Goal: Information Seeking & Learning: Learn about a topic

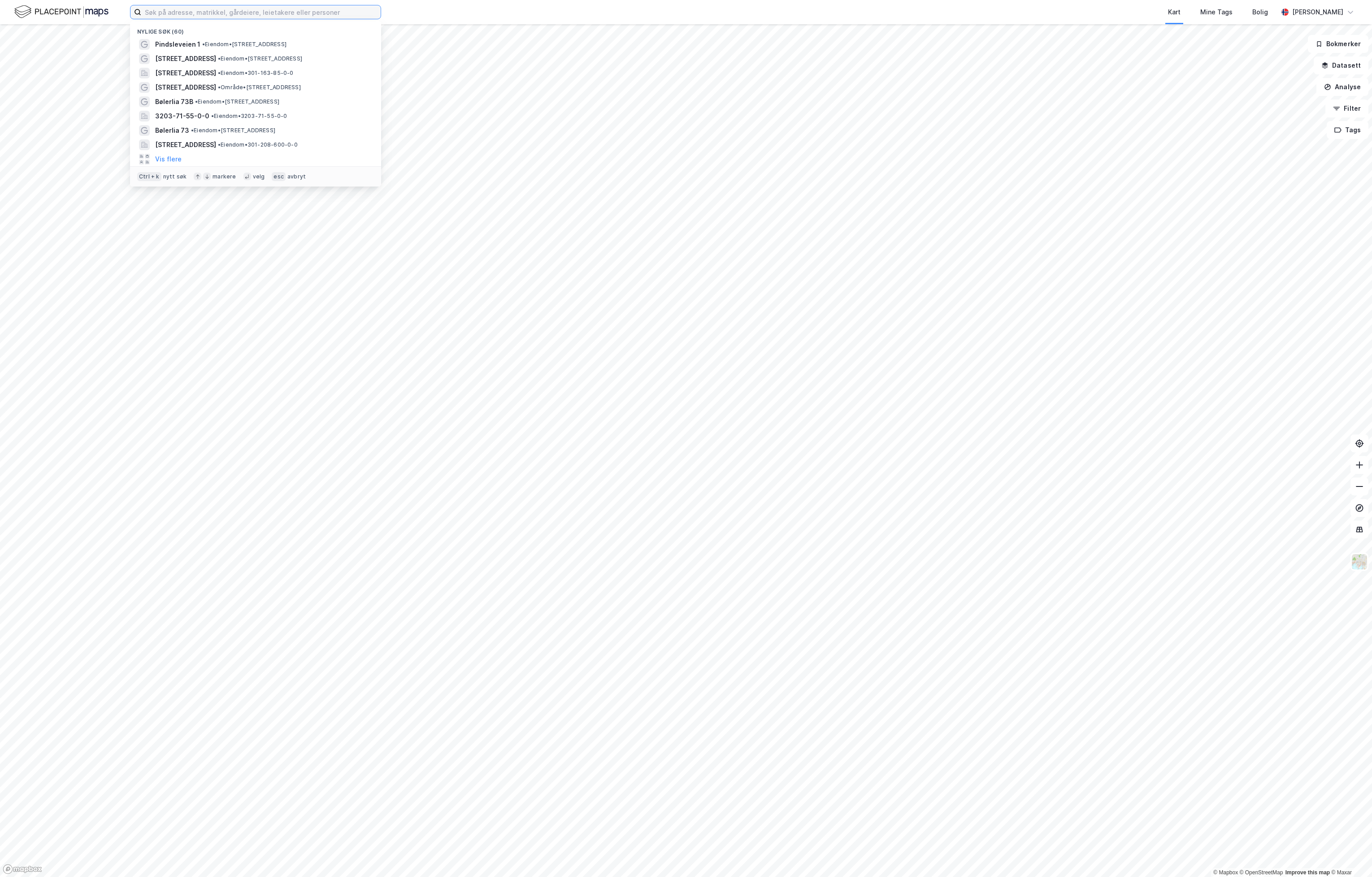
click at [195, 11] on input at bounding box center [261, 12] width 240 height 13
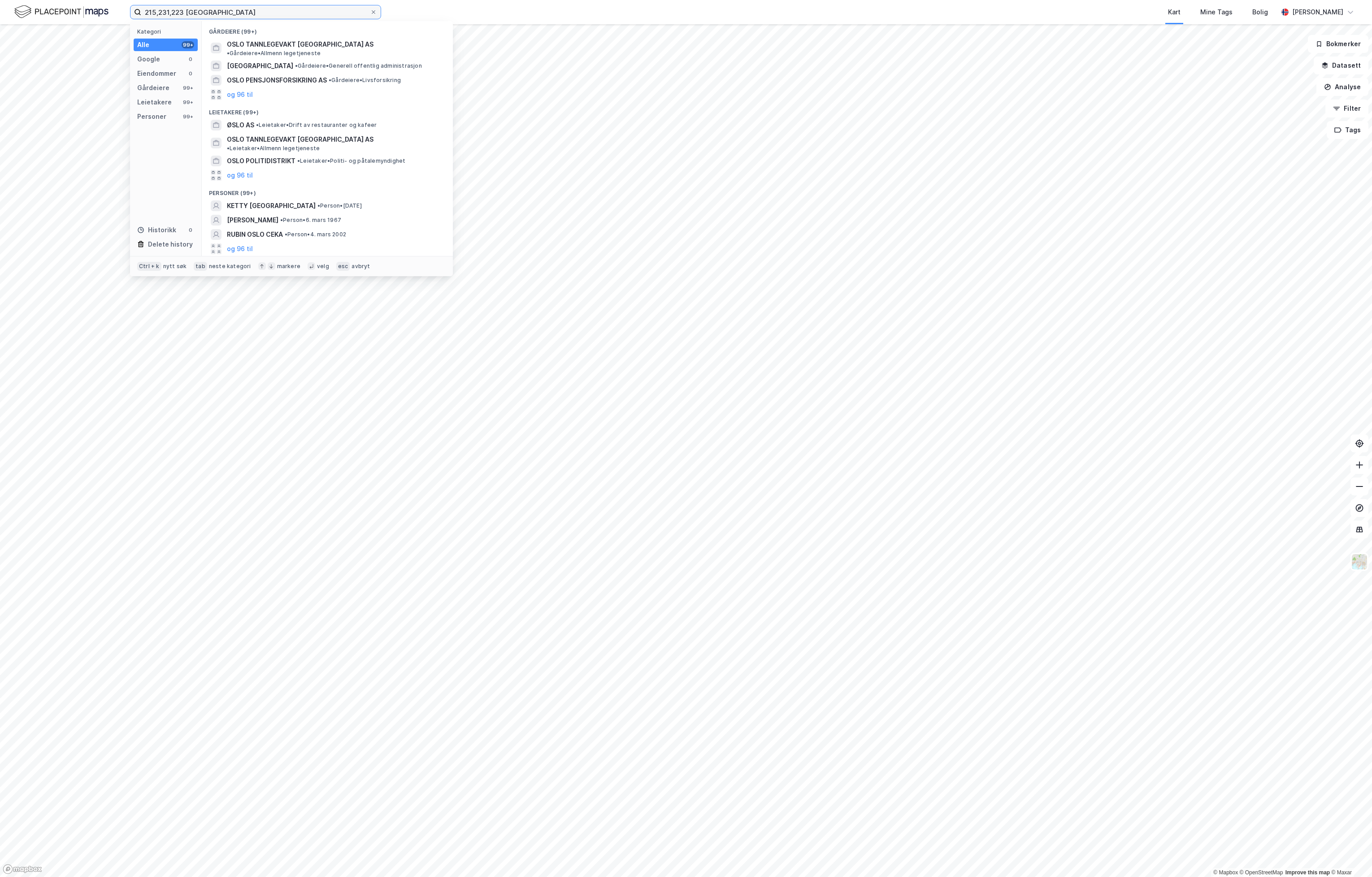
drag, startPoint x: 236, startPoint y: 6, endPoint x: 95, endPoint y: 19, distance: 141.6
click at [95, 19] on div "215,231,223 oslo Kategori Alle 99+ Google 0 Eiendommer 0 Gårdeiere 99+ Leietake…" at bounding box center [686, 12] width 1372 height 24
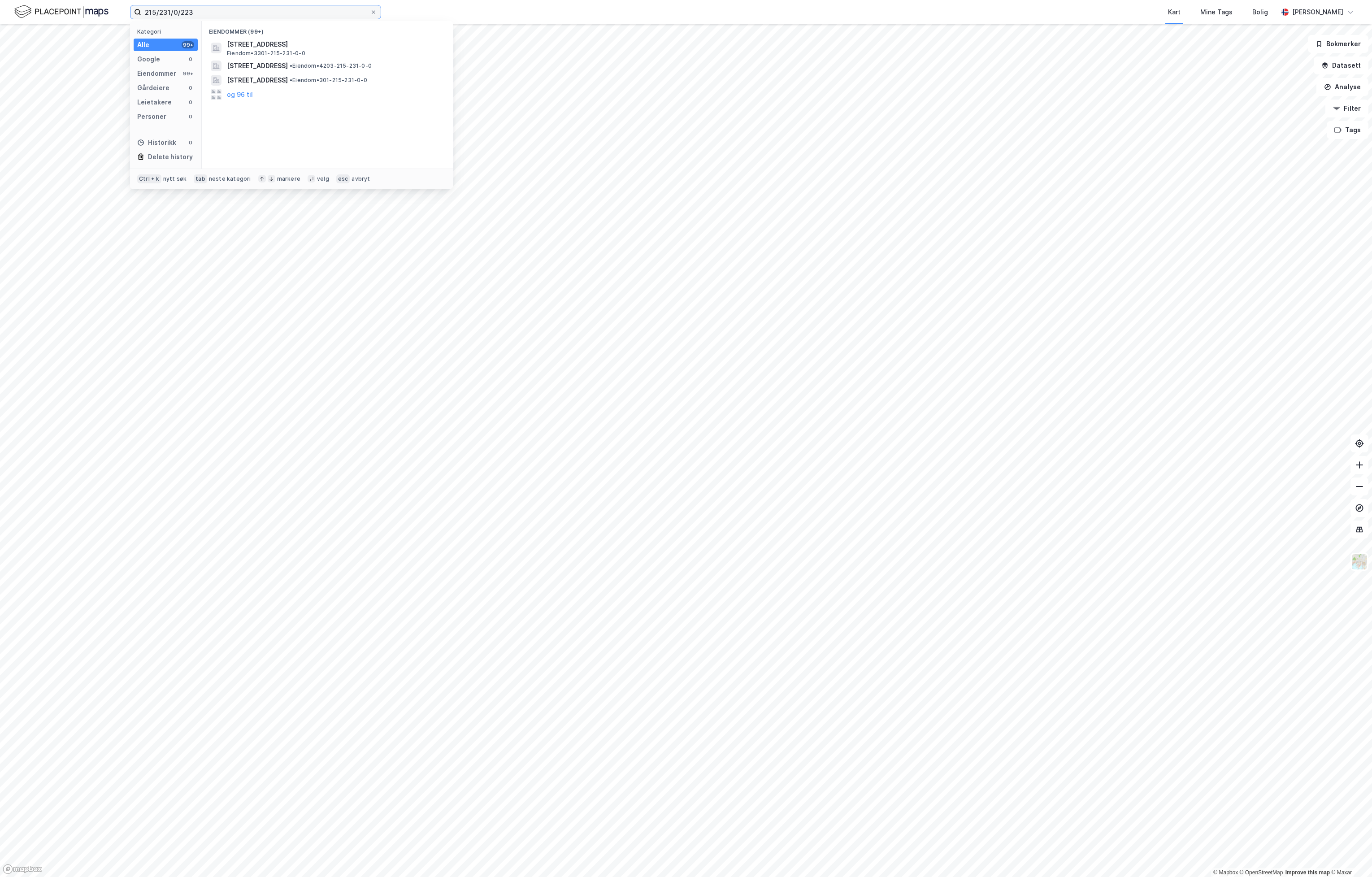
type input "215/231/0/223"
click at [267, 44] on span "301-215-231-0-223" at bounding box center [259, 44] width 64 height 11
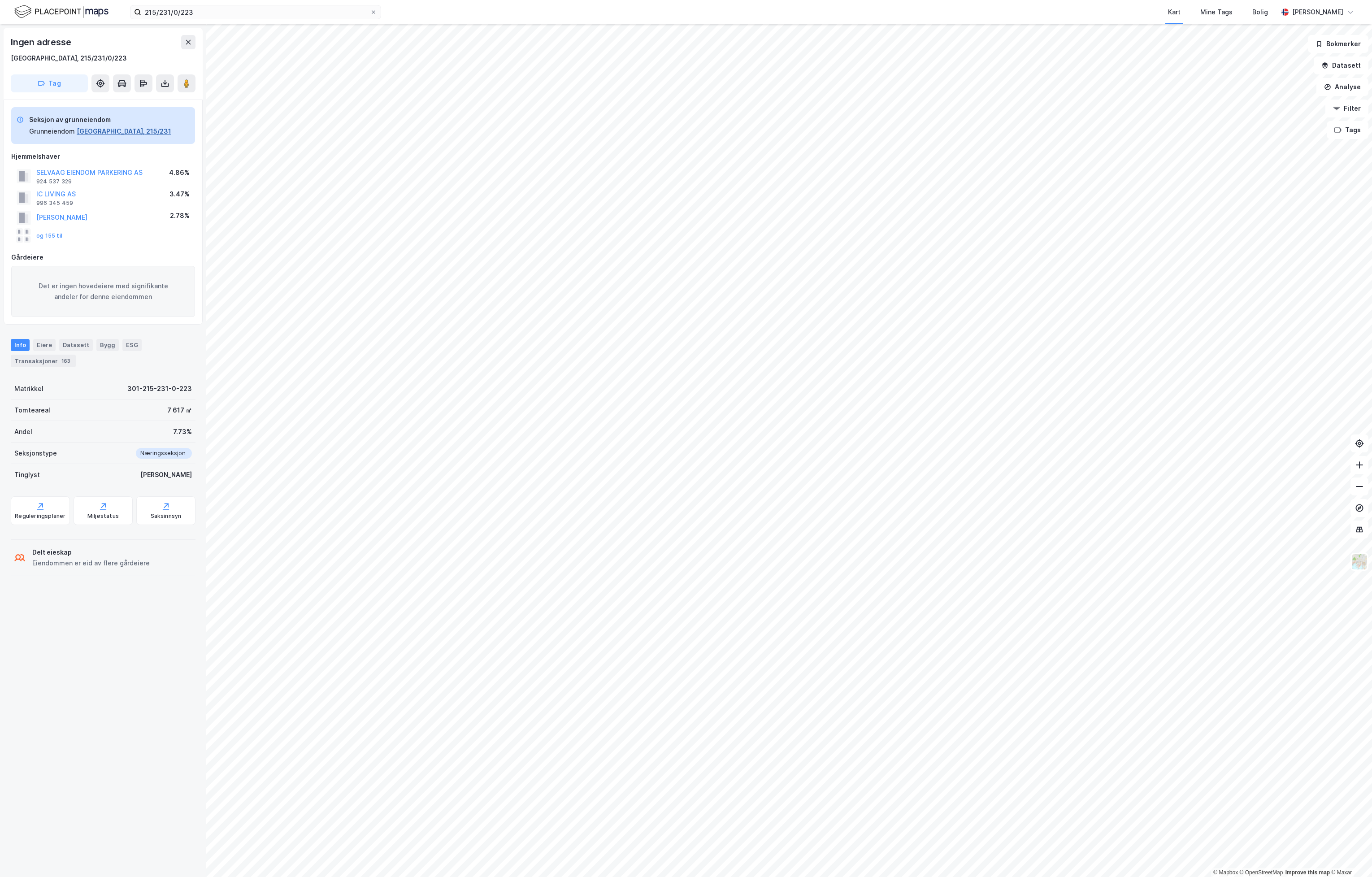
click at [95, 129] on button "[GEOGRAPHIC_DATA], 215/231" at bounding box center [124, 132] width 95 height 11
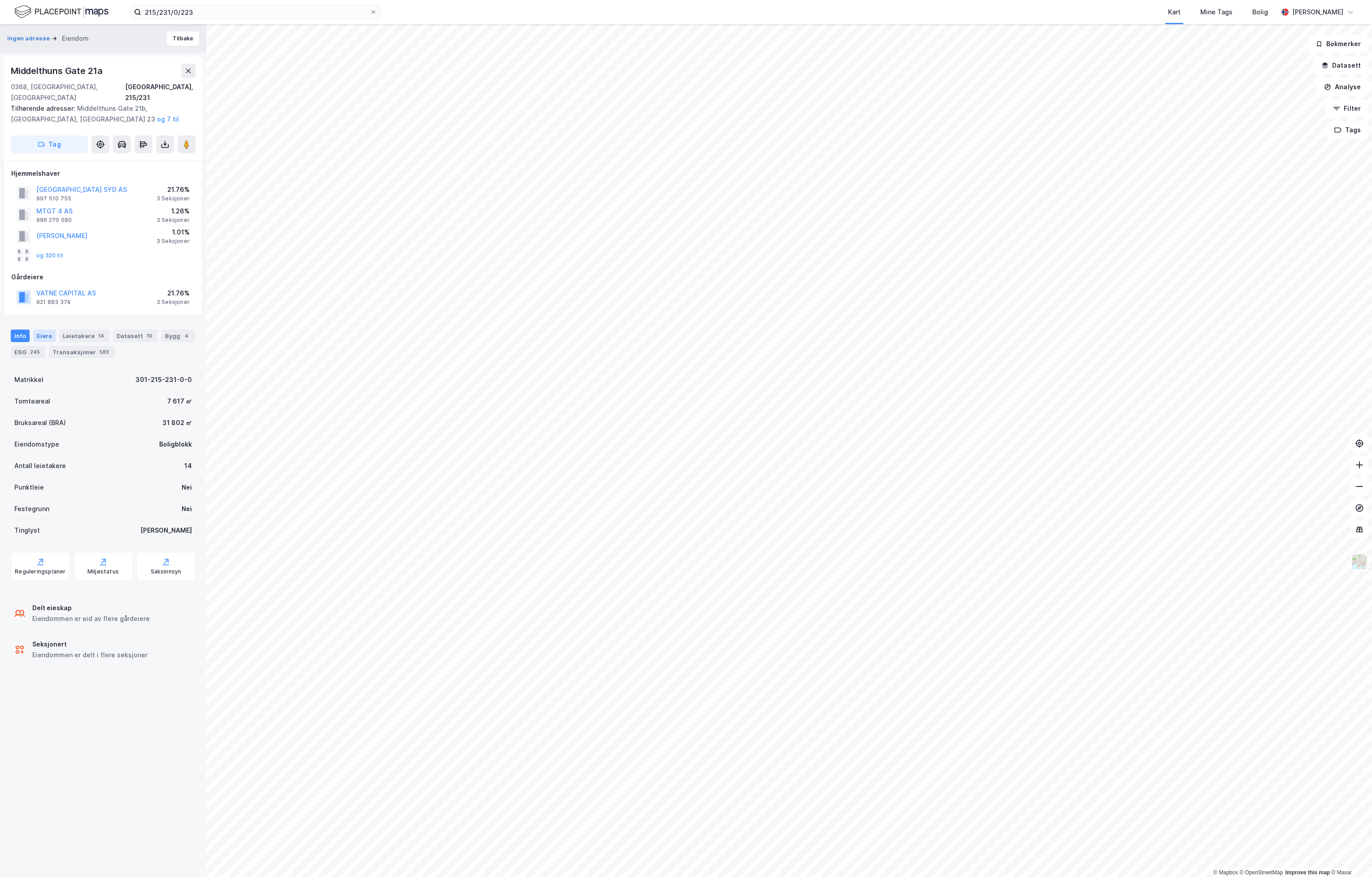
click at [50, 330] on div "Eiere" at bounding box center [44, 336] width 22 height 13
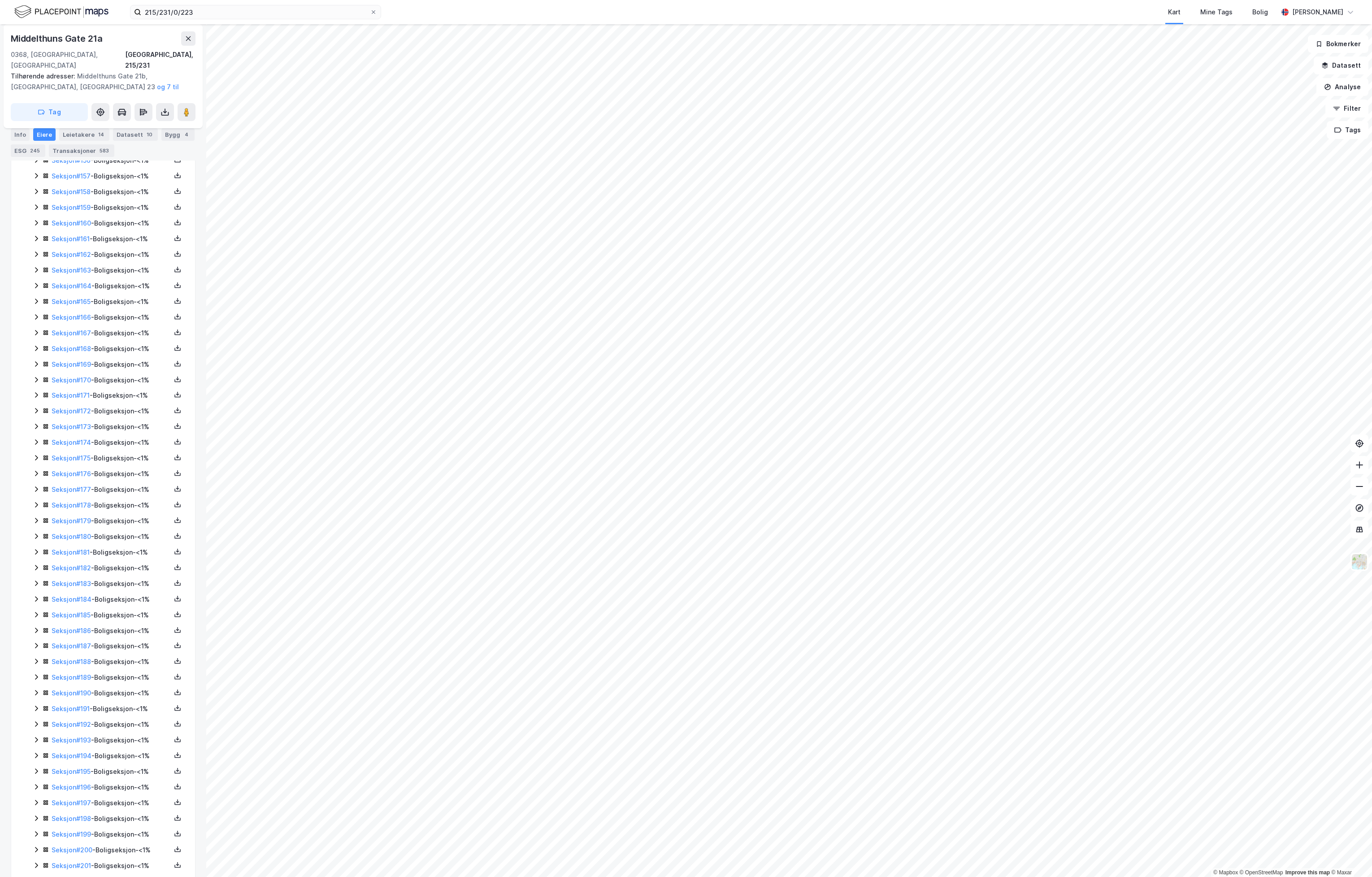
scroll to position [3122, 0]
click at [66, 845] on link "Seksjon # 223" at bounding box center [72, 849] width 41 height 7
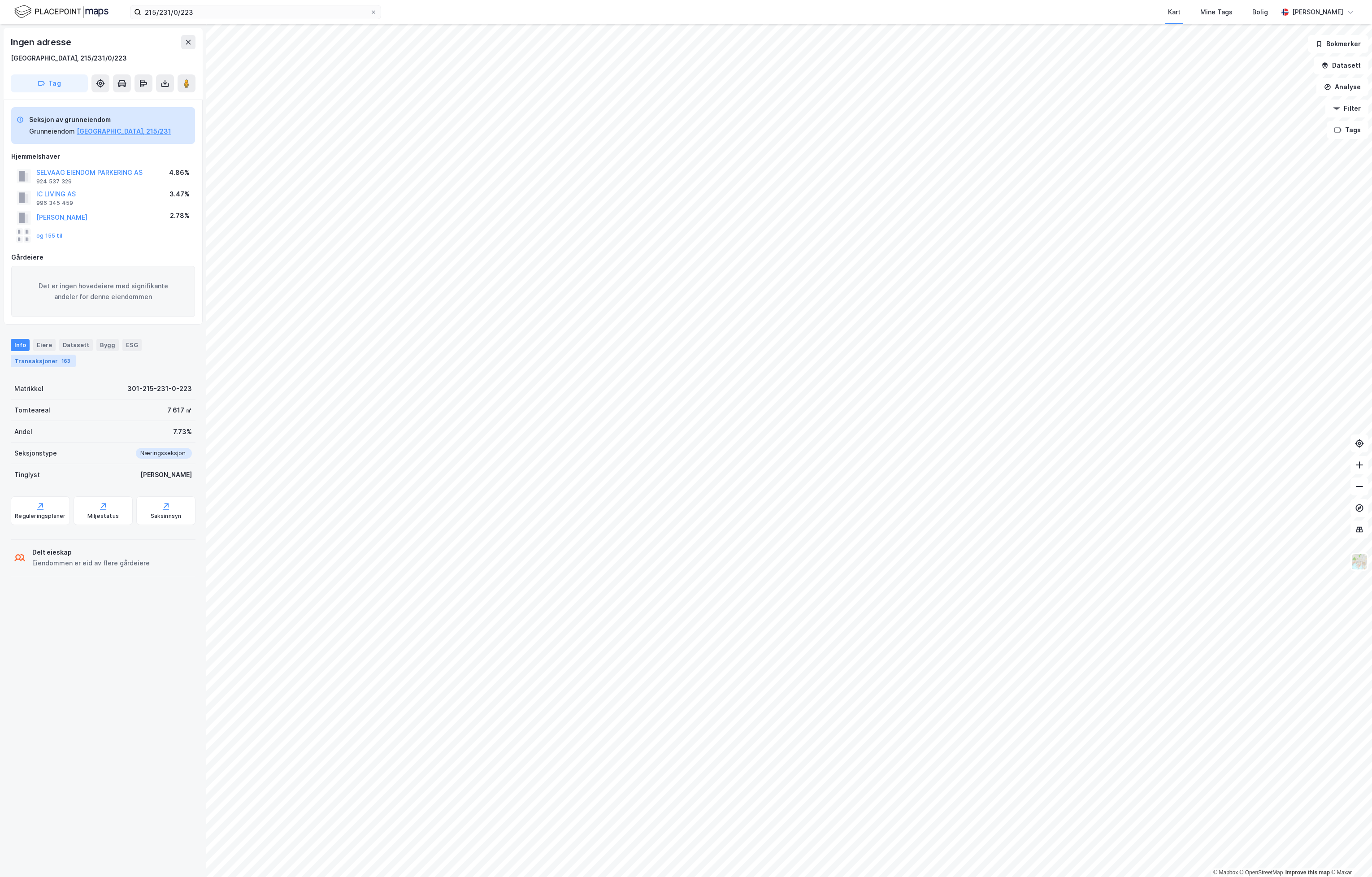
click at [55, 363] on div "Transaksjoner 163" at bounding box center [43, 361] width 65 height 13
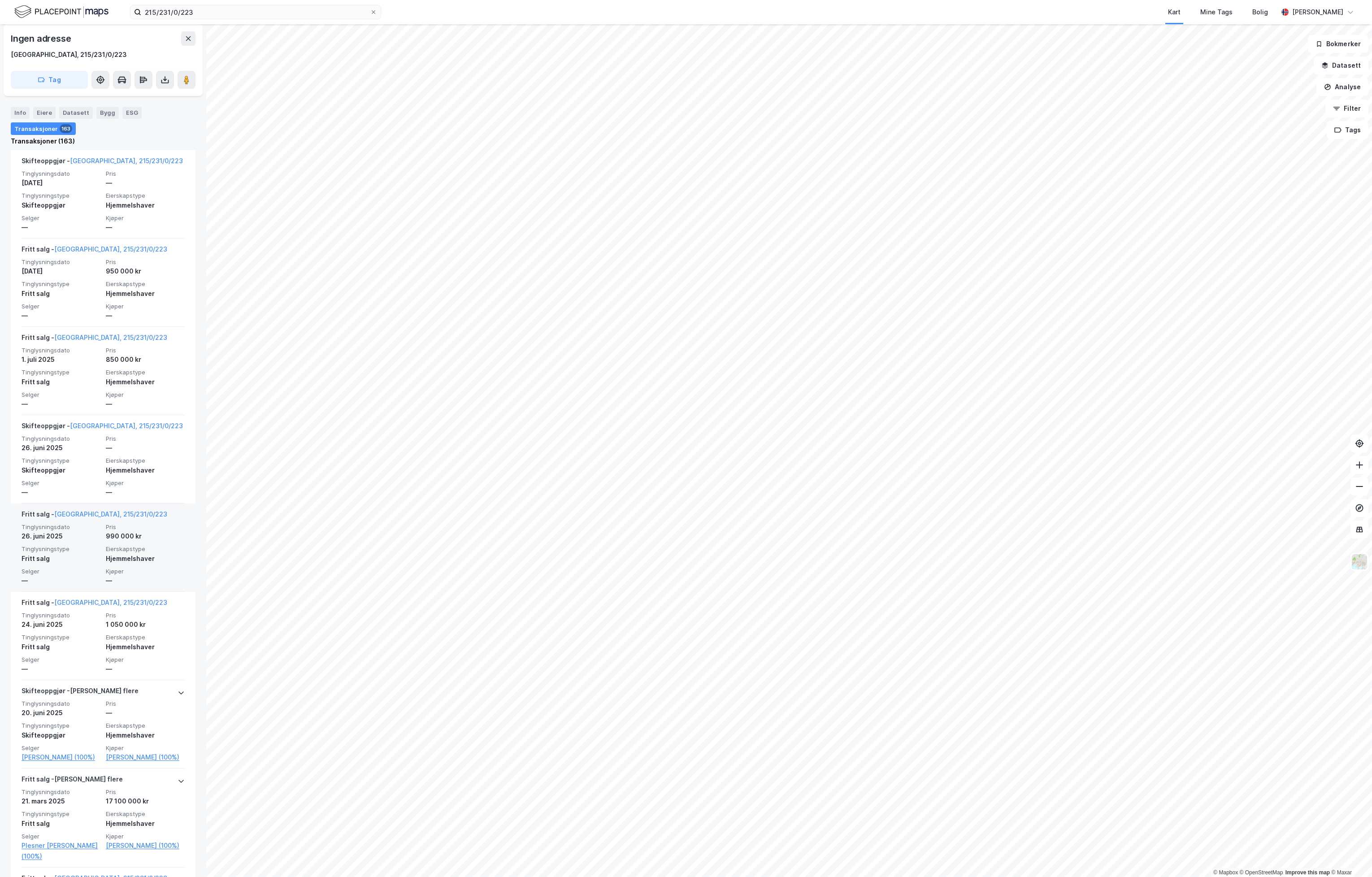
scroll to position [404, 0]
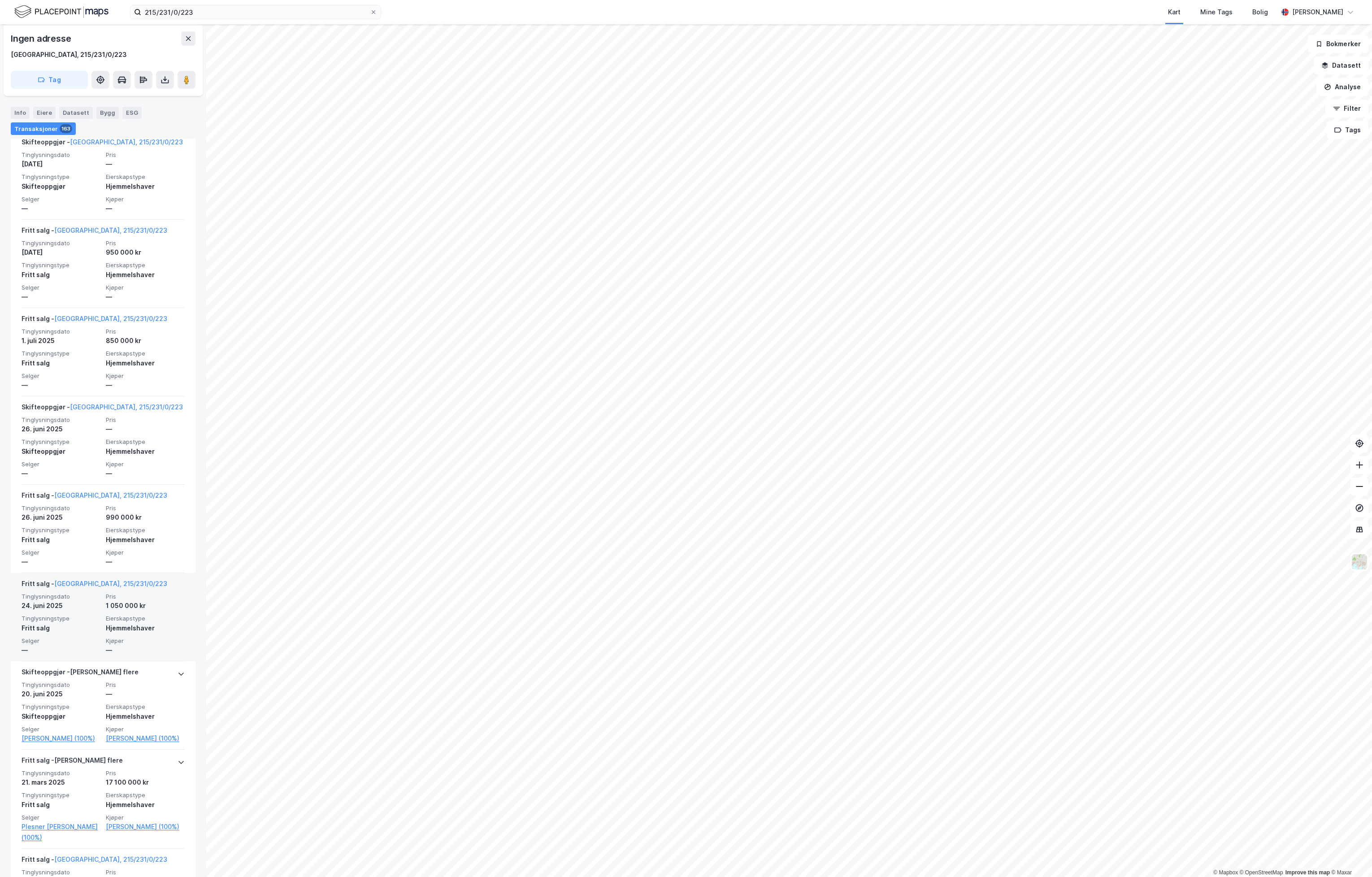
click at [80, 611] on div "24. juni 2025" at bounding box center [61, 605] width 79 height 11
click at [83, 583] on link "[GEOGRAPHIC_DATA], 215/231/0/223" at bounding box center [111, 583] width 113 height 7
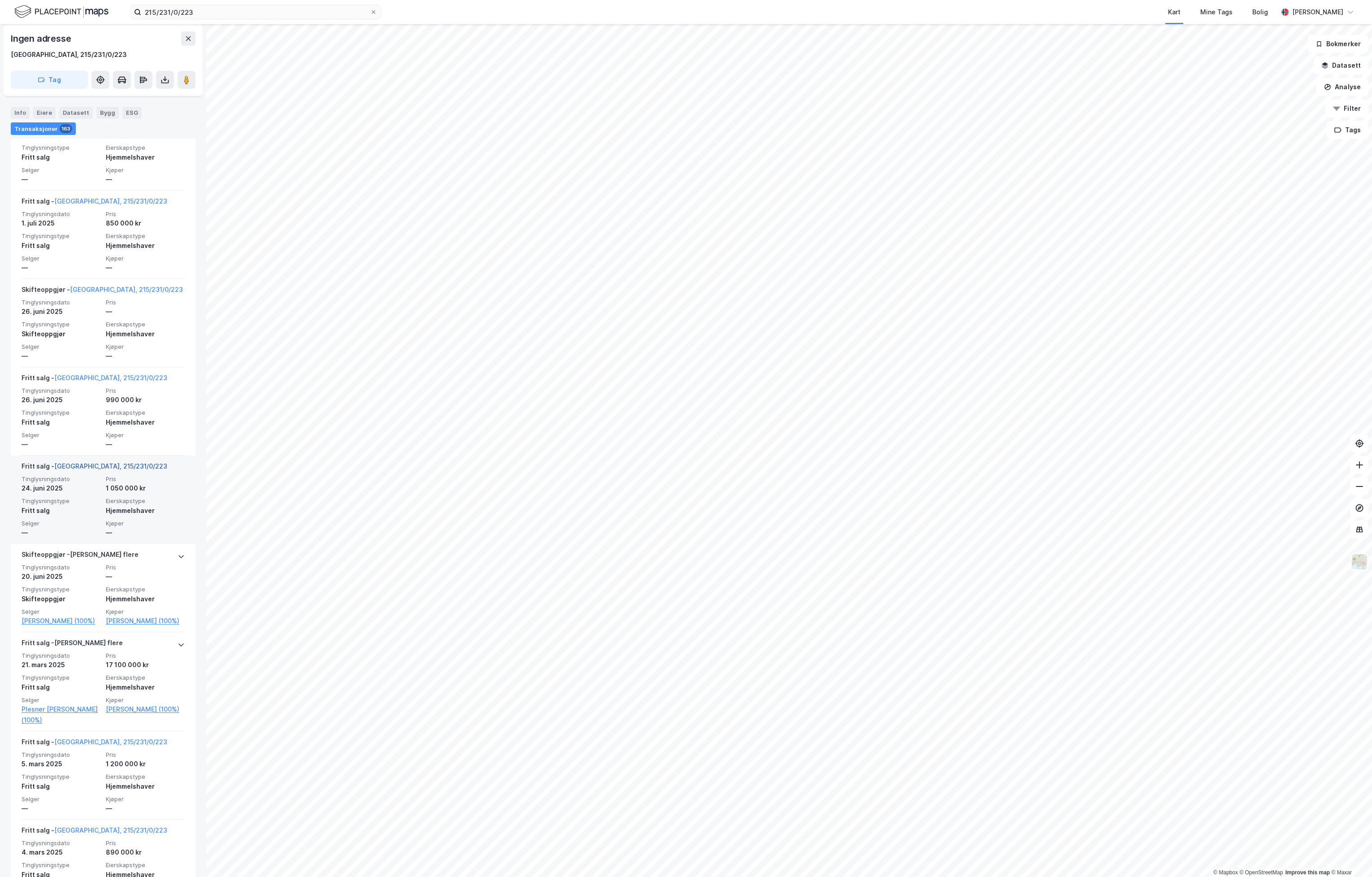
scroll to position [605, 0]
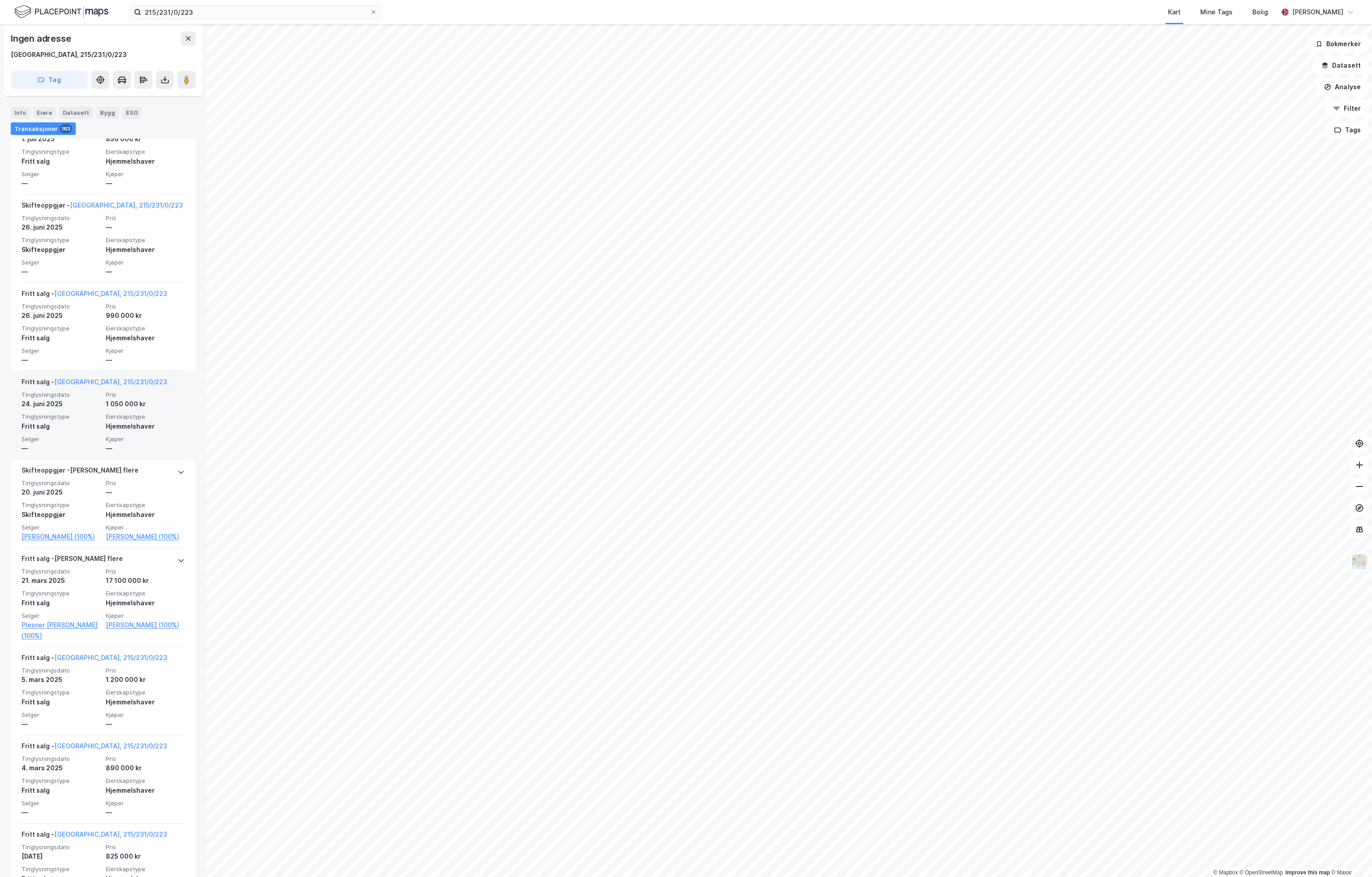
click at [85, 407] on div "24. juni 2025" at bounding box center [61, 404] width 79 height 11
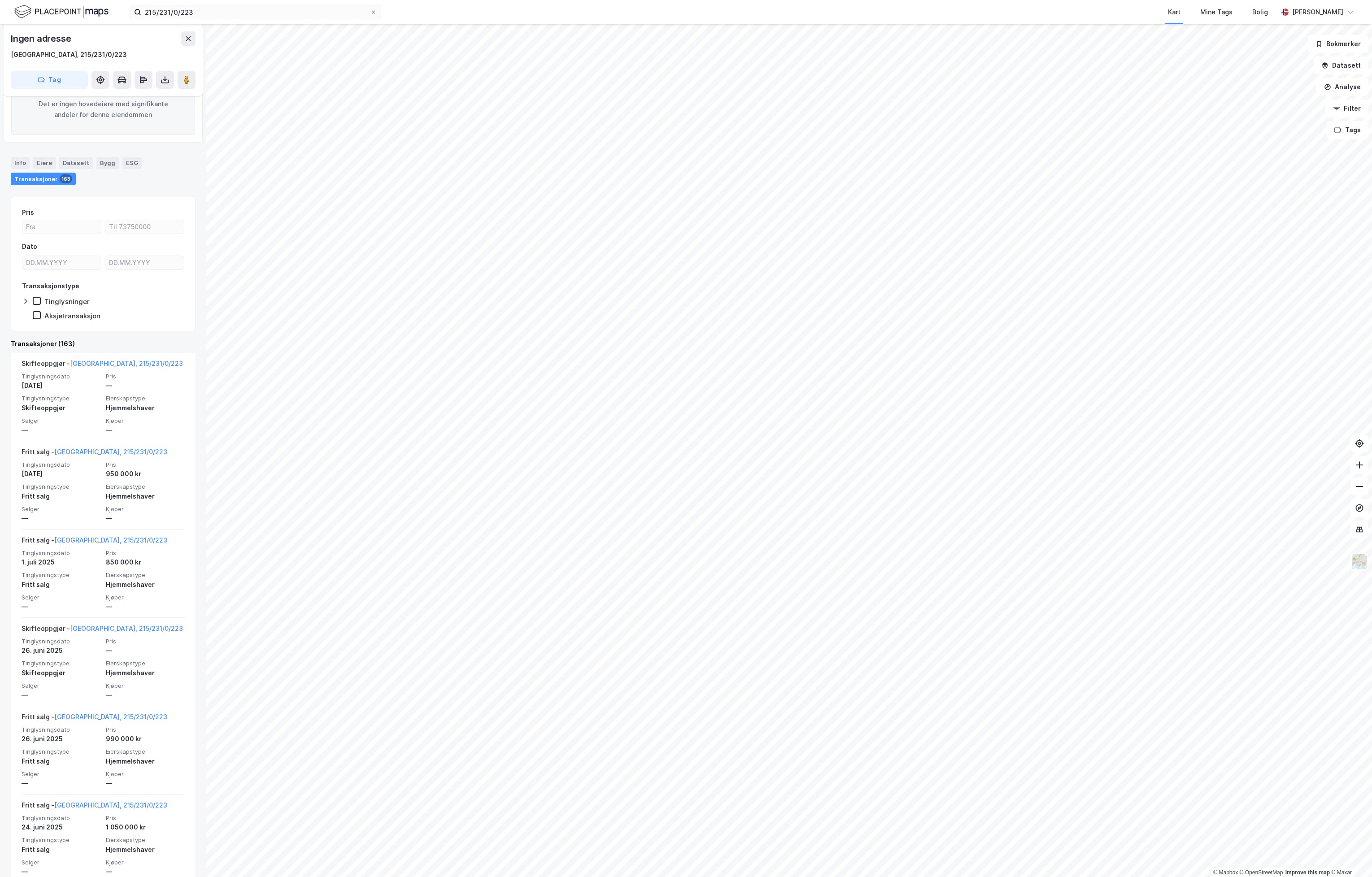
scroll to position [0, 0]
